Goal: Task Accomplishment & Management: Use online tool/utility

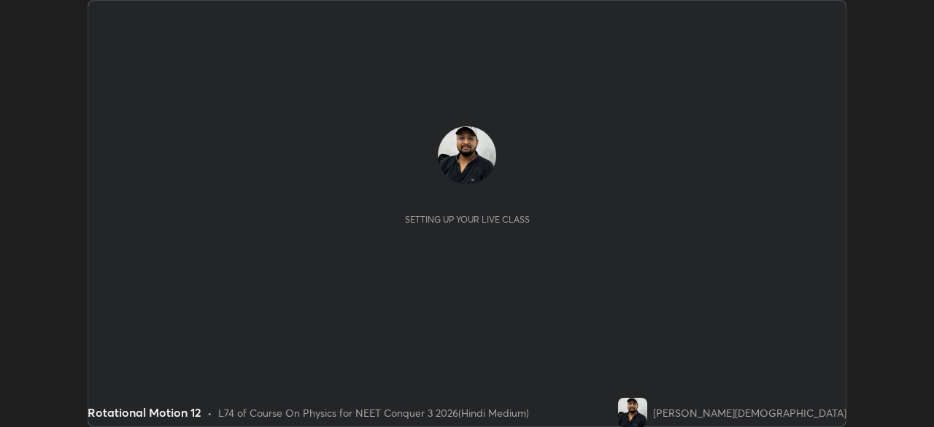
scroll to position [427, 933]
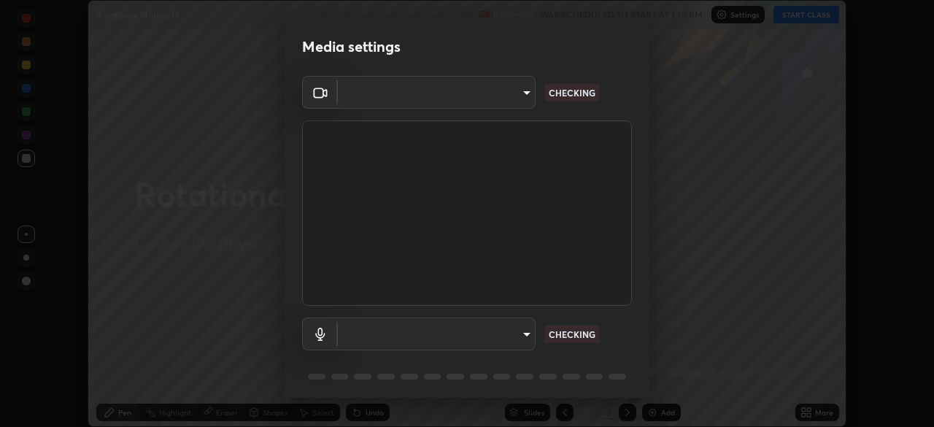
type input "fc38be1871f717ddc8e1b512eadbf63495b763d4820be899b5c927fedf8d93a0"
type input "communications"
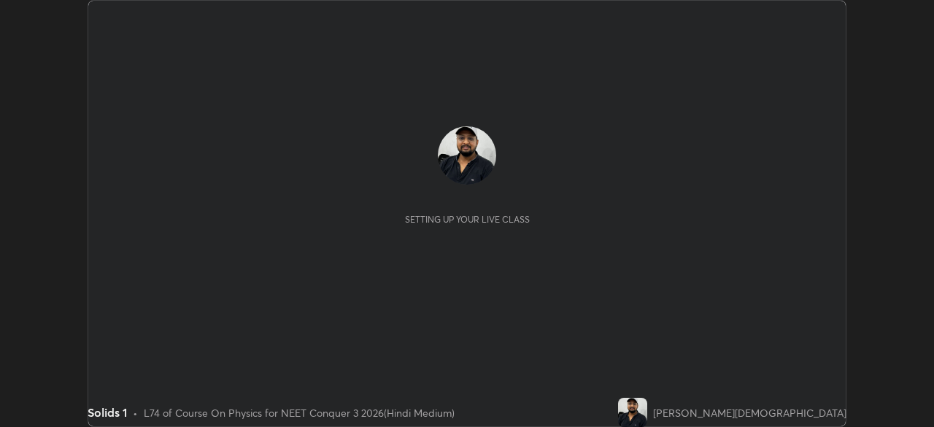
scroll to position [427, 934]
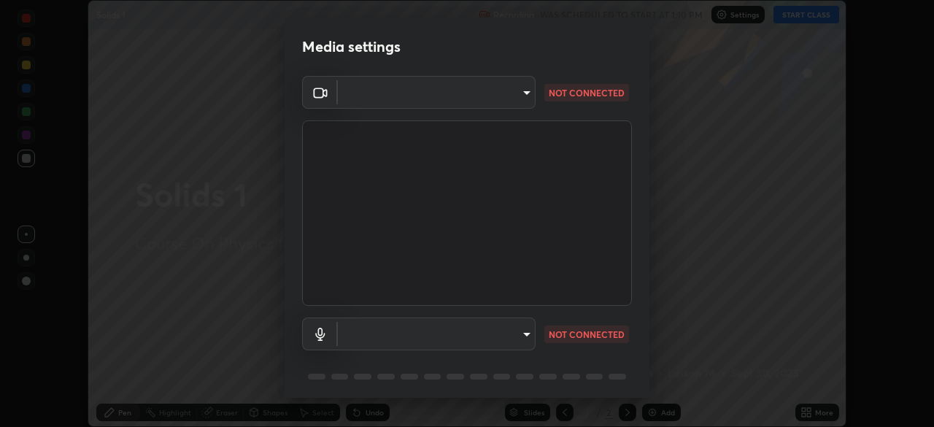
type input "fc38be1871f717ddc8e1b512eadbf63495b763d4820be899b5c927fedf8d93a0"
type input "communications"
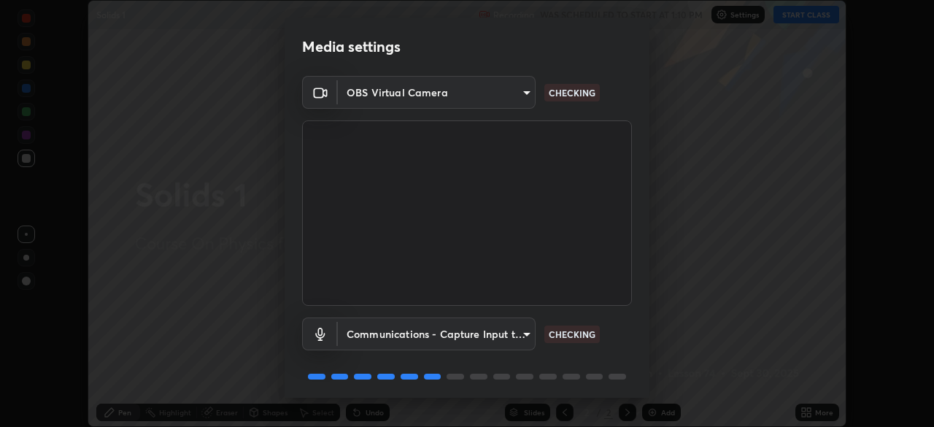
scroll to position [52, 0]
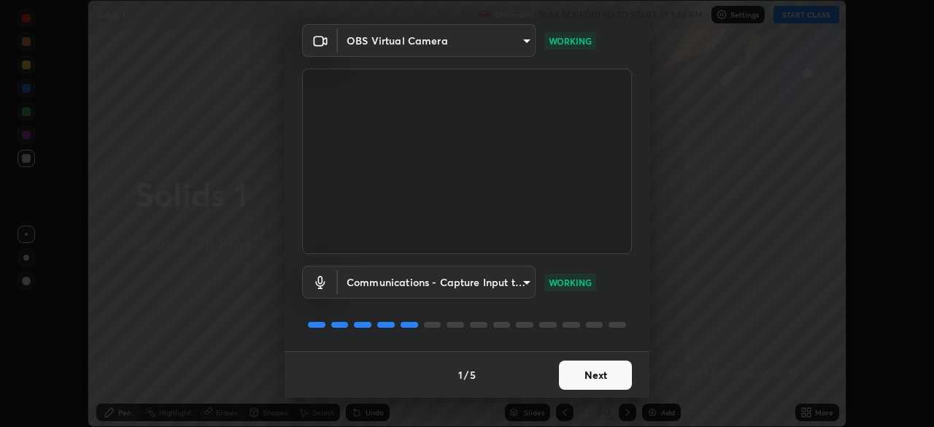
click at [587, 375] on button "Next" at bounding box center [595, 374] width 73 height 29
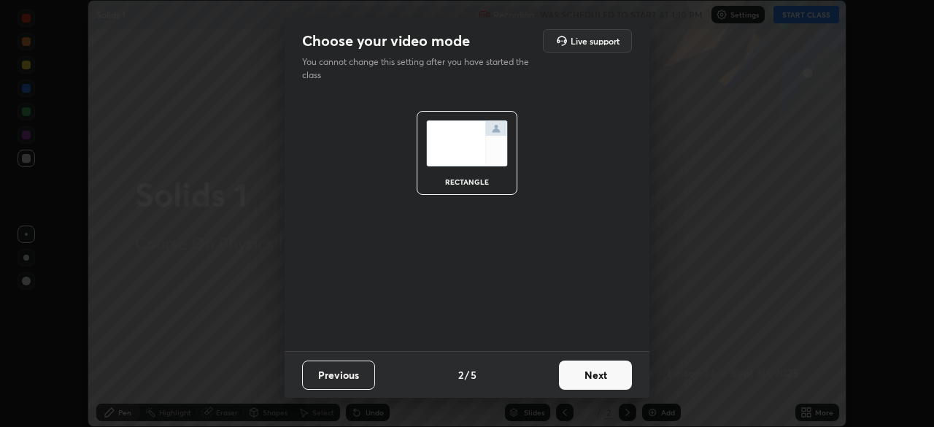
click at [597, 374] on button "Next" at bounding box center [595, 374] width 73 height 29
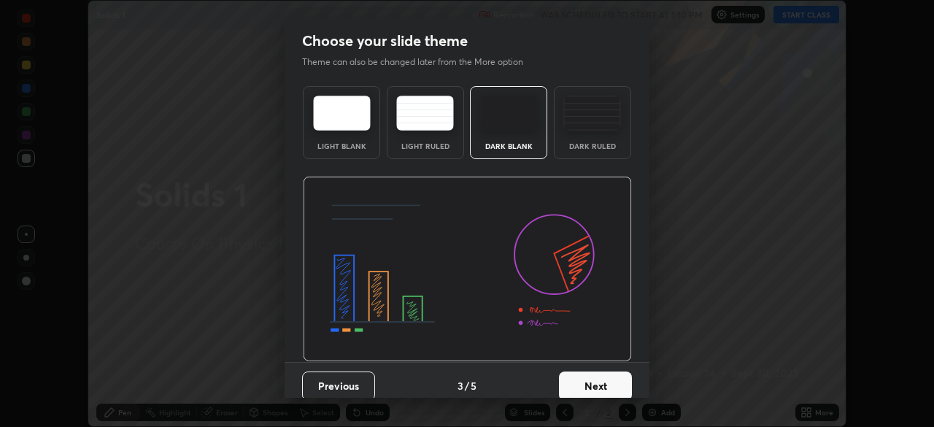
click at [583, 117] on img at bounding box center [592, 113] width 58 height 35
click at [601, 380] on button "Next" at bounding box center [595, 385] width 73 height 29
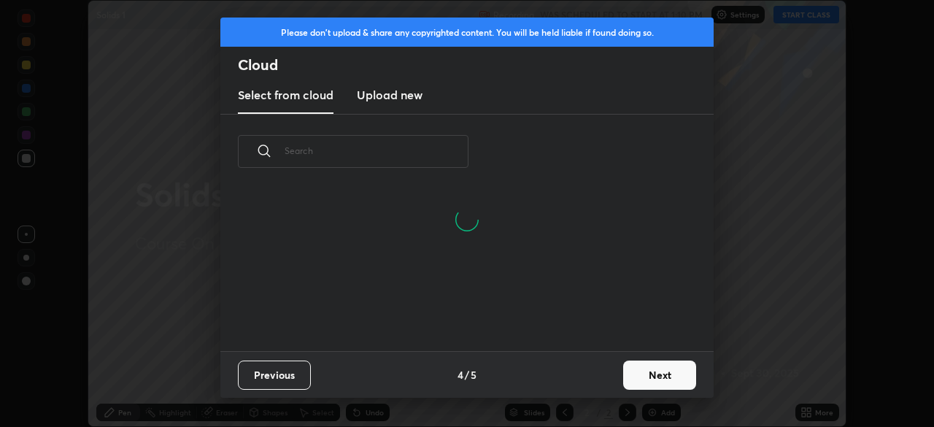
click at [636, 374] on button "Next" at bounding box center [659, 374] width 73 height 29
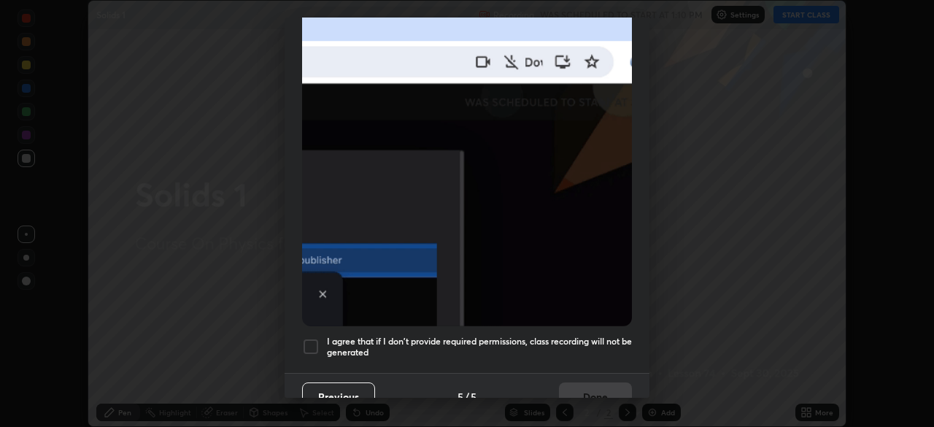
scroll to position [350, 0]
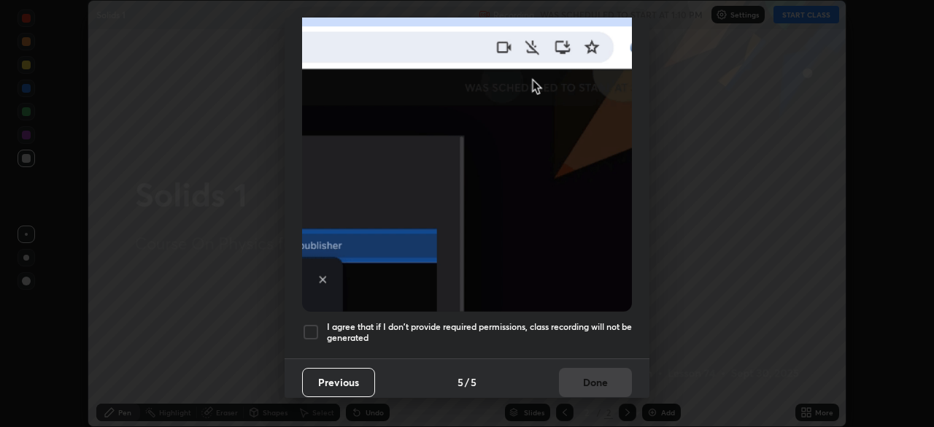
click at [417, 328] on h5 "I agree that if I don't provide required permissions, class recording will not …" at bounding box center [479, 332] width 305 height 23
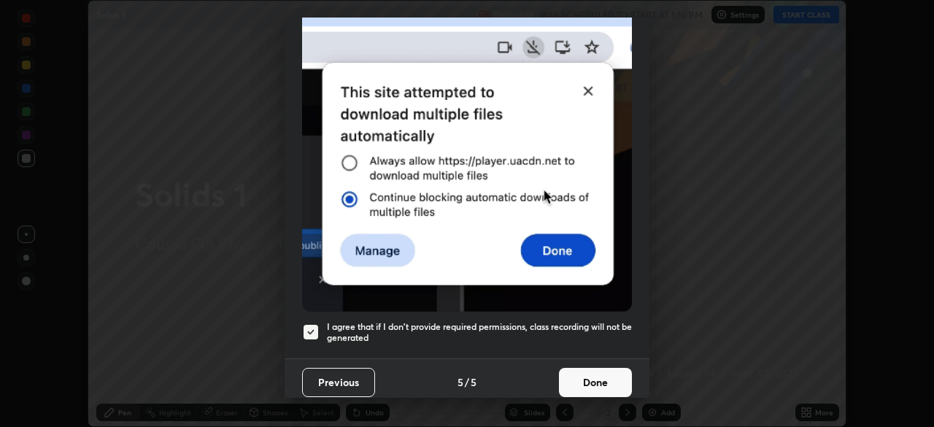
click at [590, 377] on button "Done" at bounding box center [595, 382] width 73 height 29
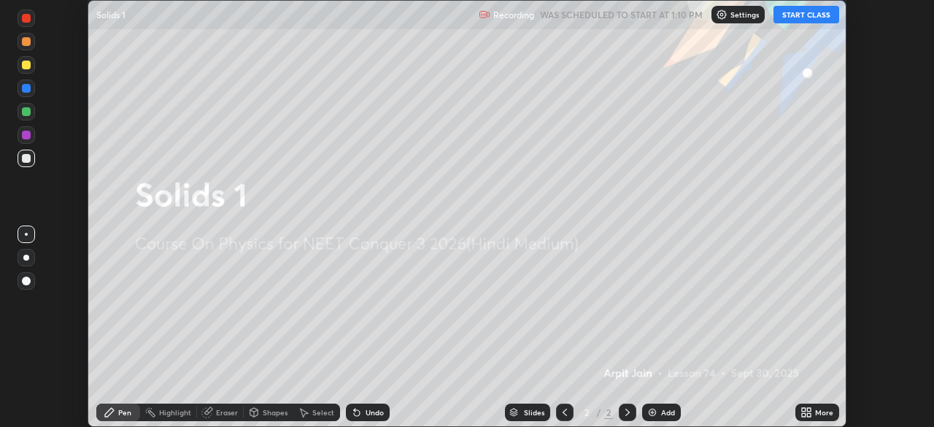
click at [792, 16] on button "START CLASS" at bounding box center [807, 15] width 66 height 18
click at [653, 410] on img at bounding box center [653, 412] width 12 height 12
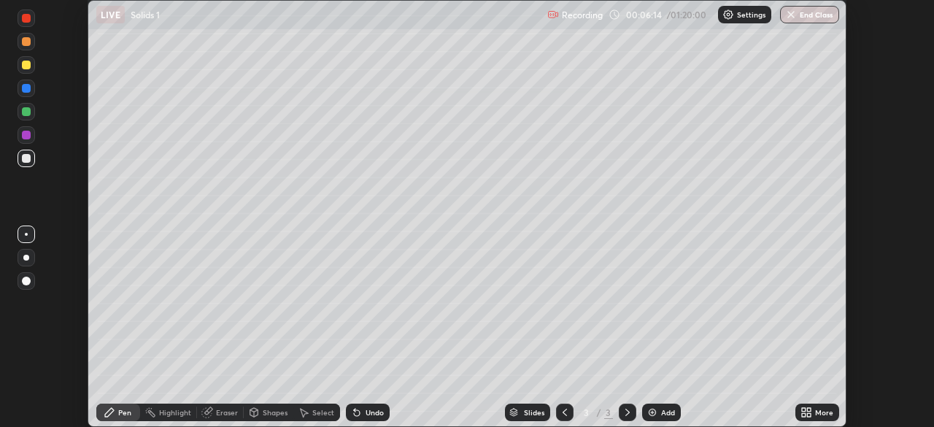
click at [26, 112] on div at bounding box center [26, 111] width 9 height 9
click at [366, 409] on div "Undo" at bounding box center [375, 412] width 18 height 7
click at [361, 417] on div "Undo" at bounding box center [368, 413] width 44 height 18
click at [355, 420] on div "Undo" at bounding box center [368, 413] width 44 height 18
click at [356, 416] on icon at bounding box center [357, 413] width 6 height 6
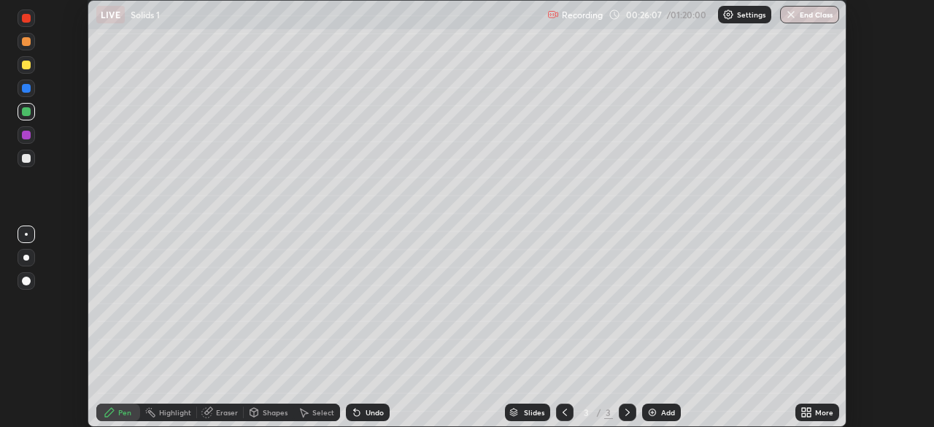
click at [656, 408] on img at bounding box center [653, 412] width 12 height 12
click at [368, 409] on div "Undo" at bounding box center [375, 412] width 18 height 7
click at [364, 406] on div "Undo" at bounding box center [368, 413] width 44 height 18
click at [565, 410] on icon at bounding box center [565, 412] width 12 height 12
click at [628, 410] on icon at bounding box center [628, 412] width 12 height 12
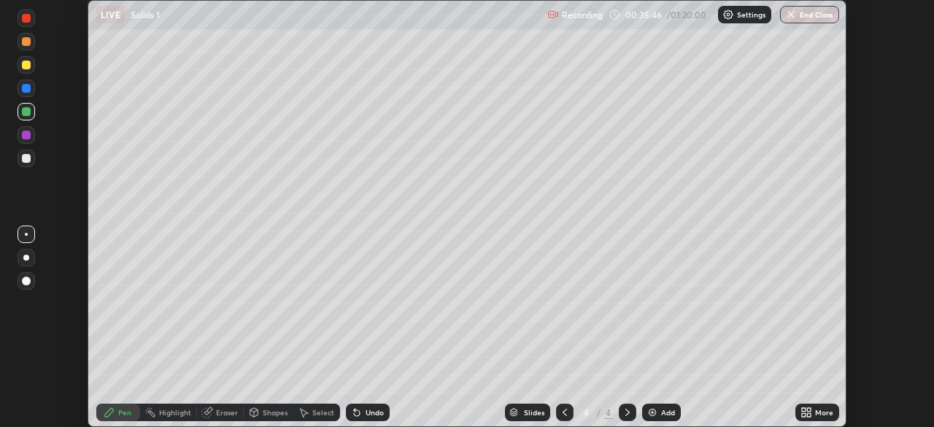
click at [30, 161] on div at bounding box center [26, 158] width 9 height 9
click at [28, 260] on div at bounding box center [27, 258] width 18 height 18
click at [651, 412] on img at bounding box center [653, 412] width 12 height 12
click at [846, 158] on div "Setting up your live class" at bounding box center [467, 213] width 759 height 427
click at [658, 412] on div "Add" at bounding box center [661, 413] width 39 height 18
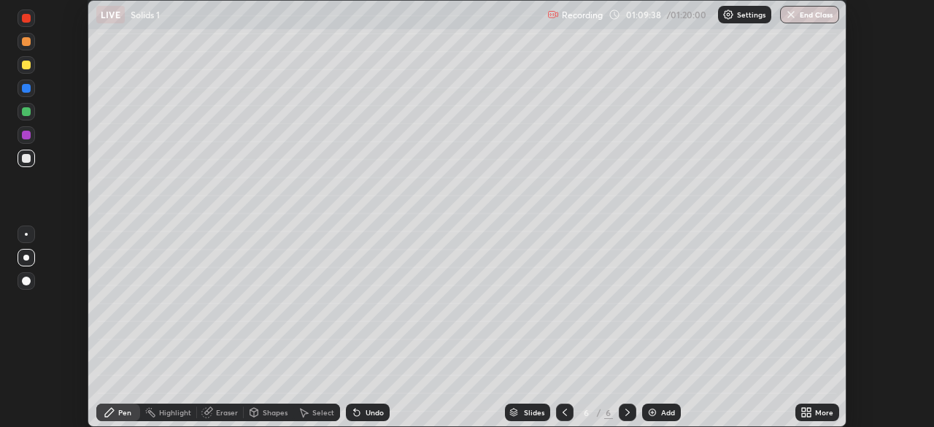
click at [27, 90] on div at bounding box center [26, 88] width 9 height 9
click at [30, 134] on div at bounding box center [26, 135] width 9 height 9
click at [34, 157] on div at bounding box center [27, 159] width 18 height 18
click at [221, 414] on div "Eraser" at bounding box center [227, 412] width 22 height 7
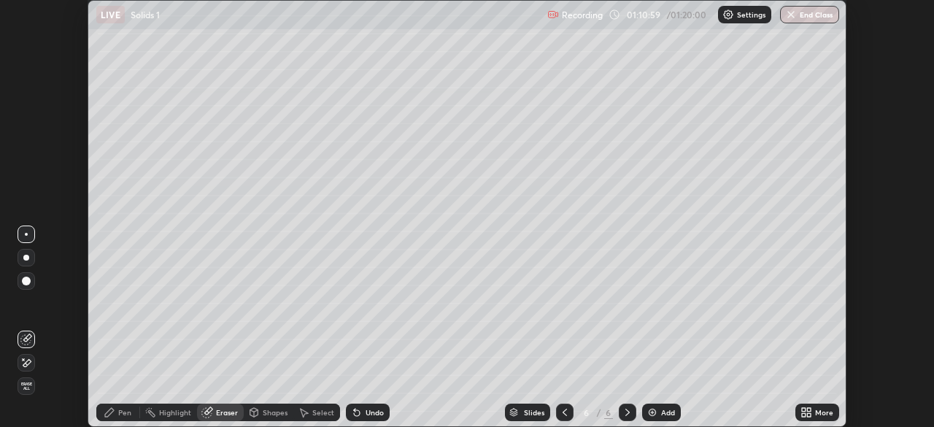
click at [112, 415] on icon at bounding box center [110, 412] width 12 height 12
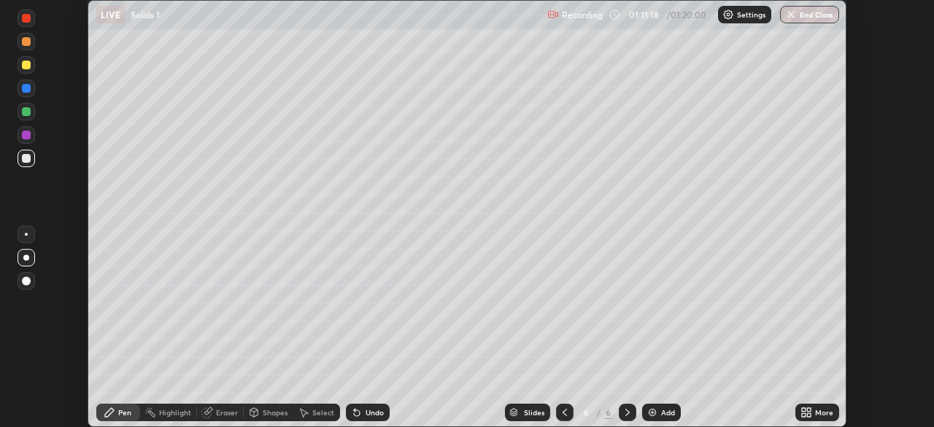
click at [804, 398] on div "More" at bounding box center [817, 412] width 44 height 29
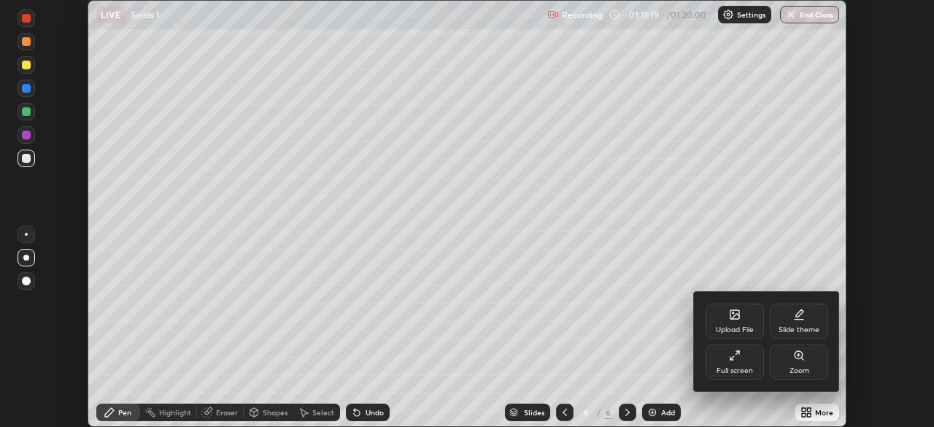
click at [799, 382] on div "Upload File Slide theme Full screen Zoom" at bounding box center [767, 341] width 146 height 99
click at [790, 265] on div at bounding box center [467, 213] width 934 height 427
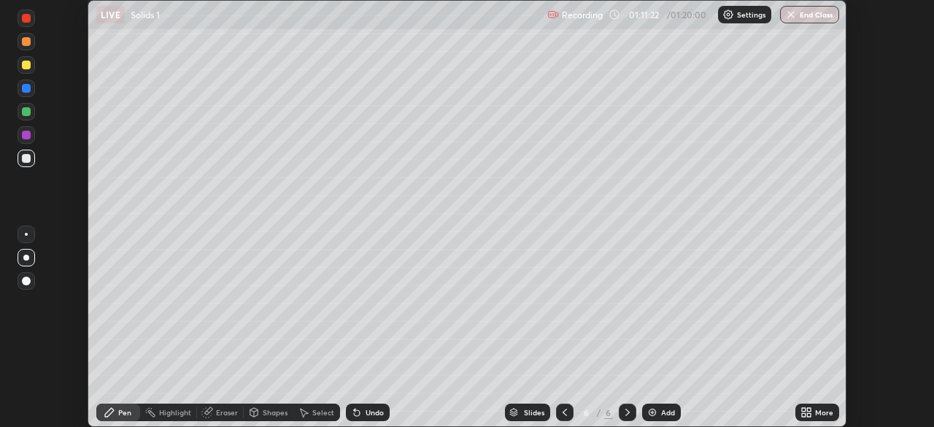
click at [846, 367] on div "Setting up your live class" at bounding box center [467, 213] width 759 height 427
click at [795, 18] on img "button" at bounding box center [791, 15] width 12 height 12
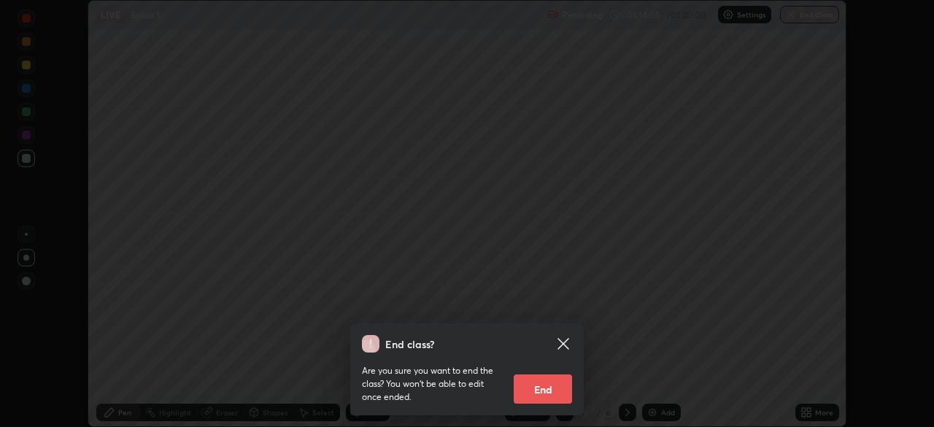
click at [547, 386] on button "End" at bounding box center [543, 388] width 58 height 29
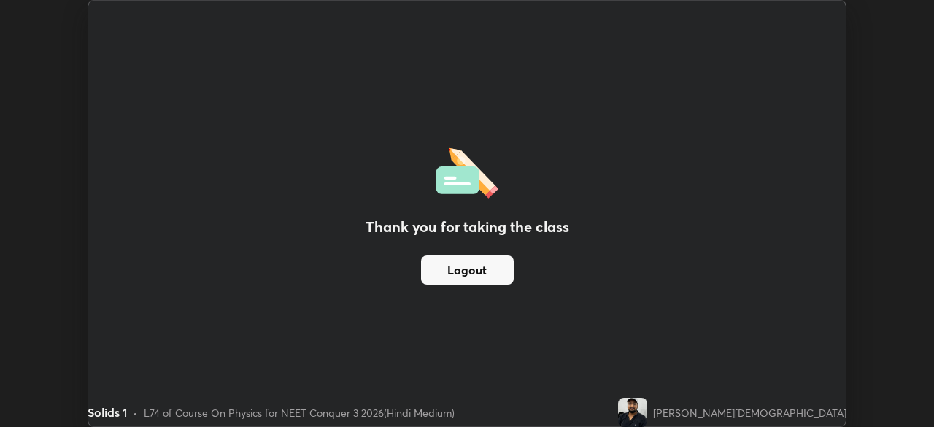
click at [494, 281] on button "Logout" at bounding box center [467, 269] width 93 height 29
